Goal: Task Accomplishment & Management: Use online tool/utility

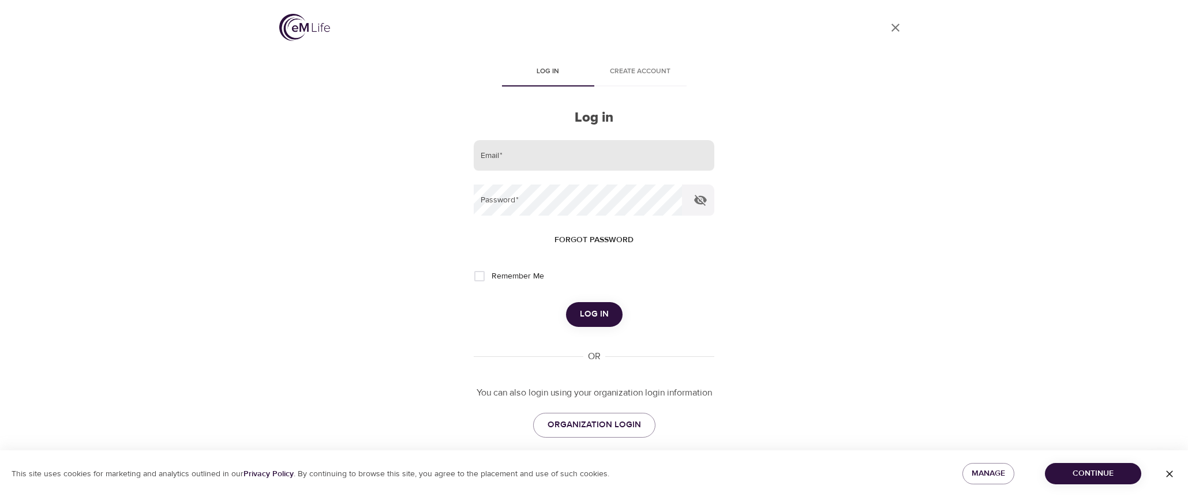
click at [585, 149] on input "email" at bounding box center [594, 155] width 240 height 31
click at [568, 145] on input "email" at bounding box center [594, 155] width 240 height 31
type input "fran.piper@ftr.com"
click at [594, 315] on span "Log in" at bounding box center [594, 314] width 29 height 15
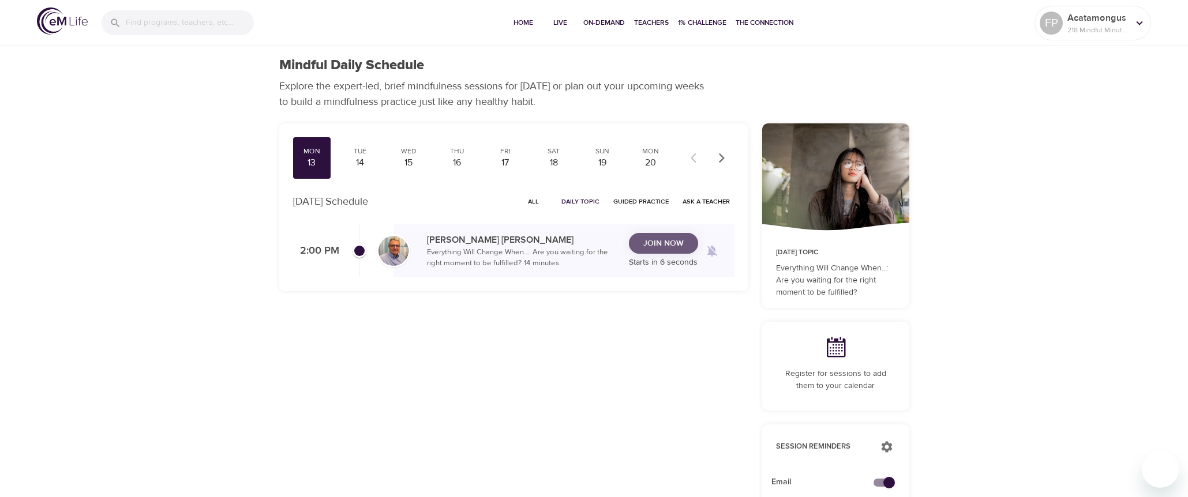
click at [666, 243] on span "Join Now" at bounding box center [663, 243] width 40 height 14
